Goal: Check status: Check status

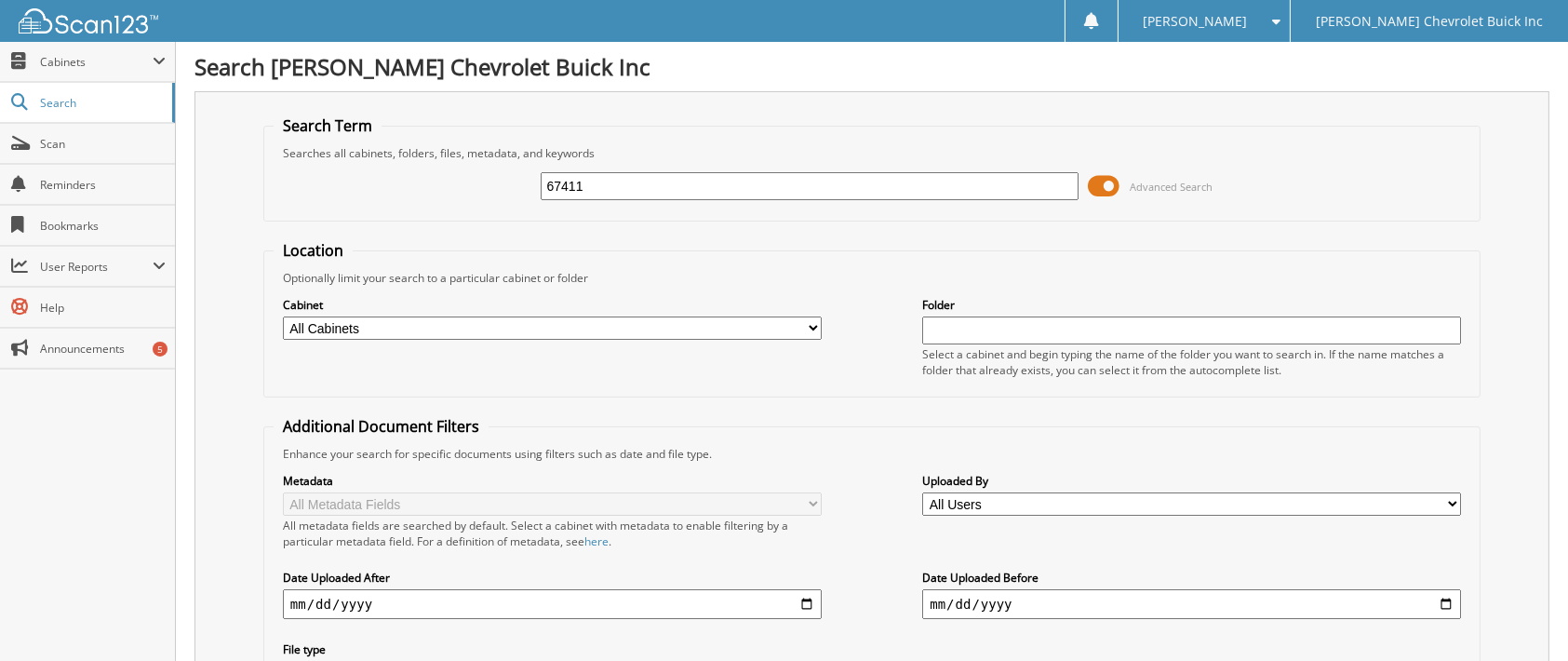
type input "67411"
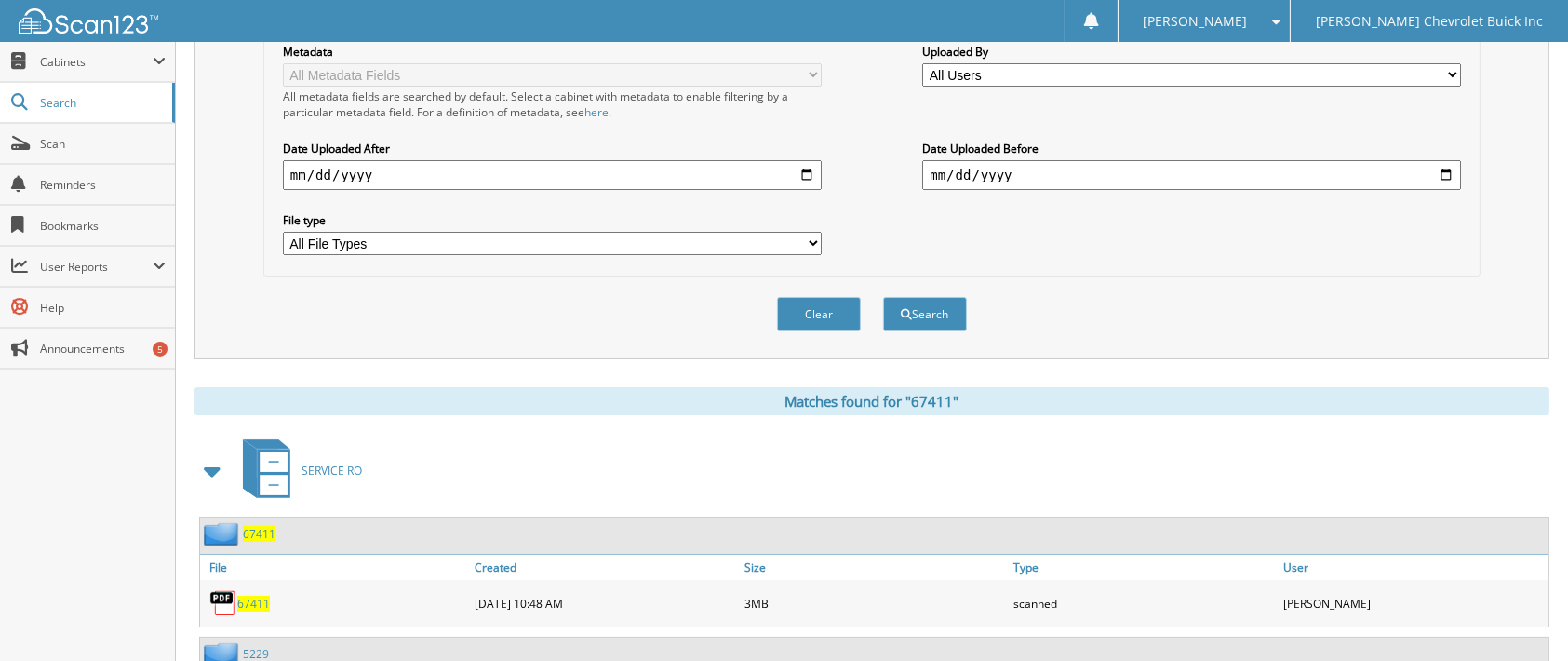
scroll to position [465, 0]
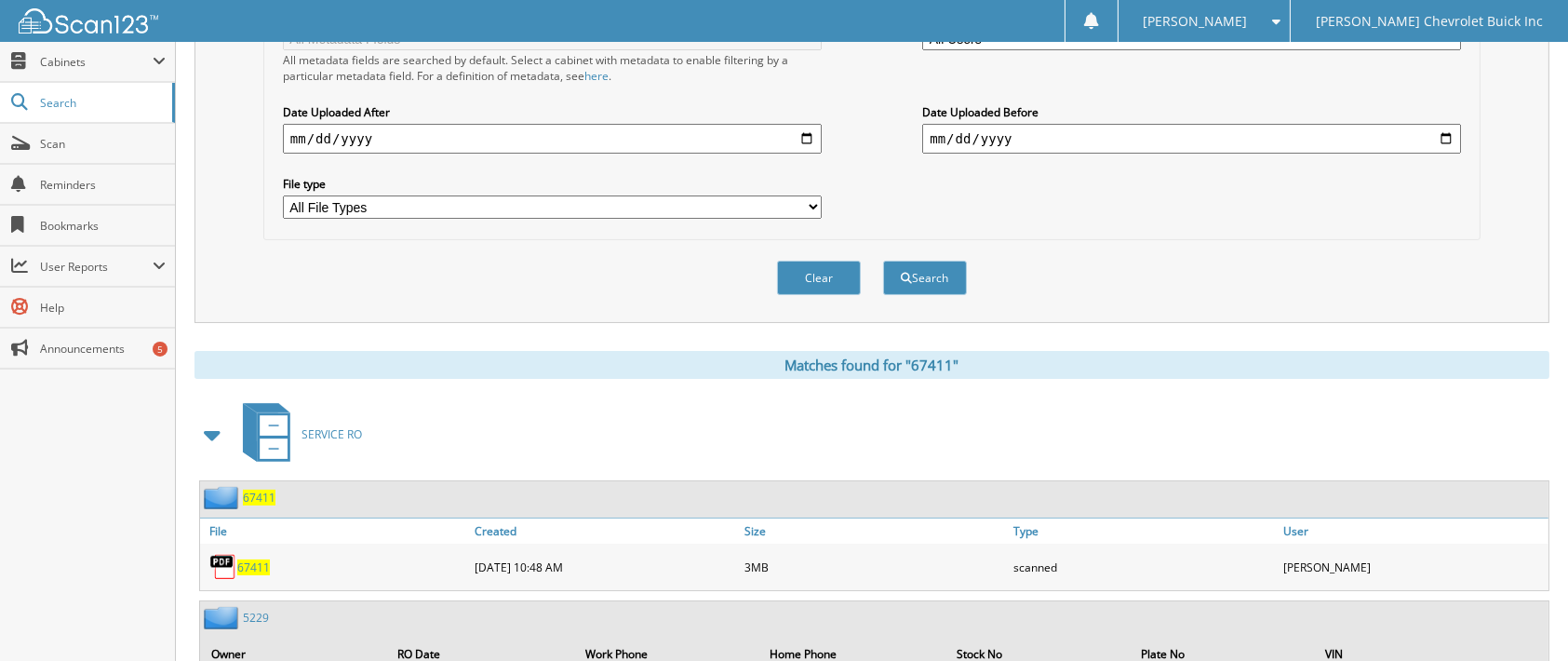
click at [255, 559] on span "67411" at bounding box center [253, 567] width 33 height 16
